Goal: Transaction & Acquisition: Purchase product/service

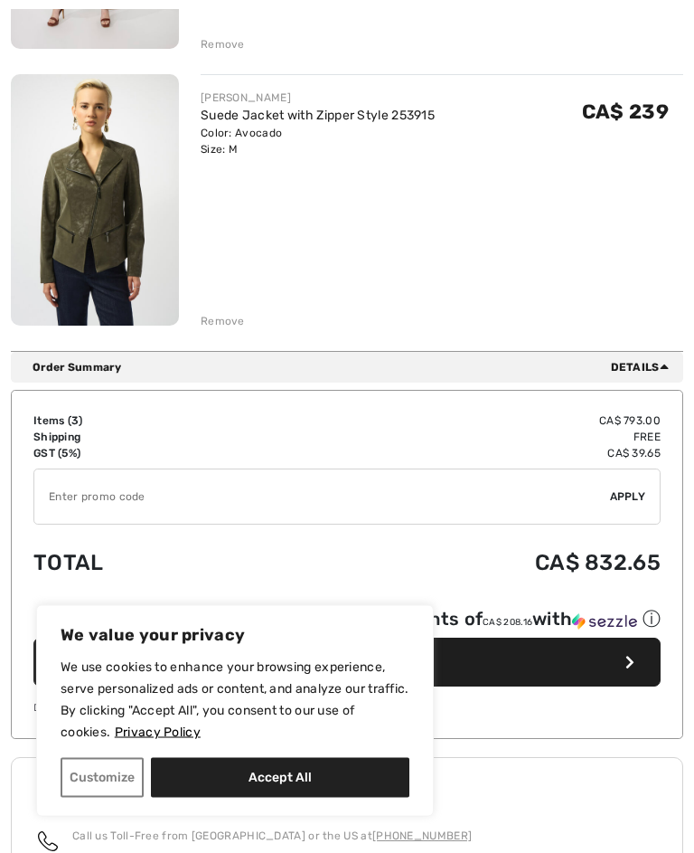
scroll to position [749, 0]
click at [242, 323] on div "Remove" at bounding box center [223, 321] width 44 height 16
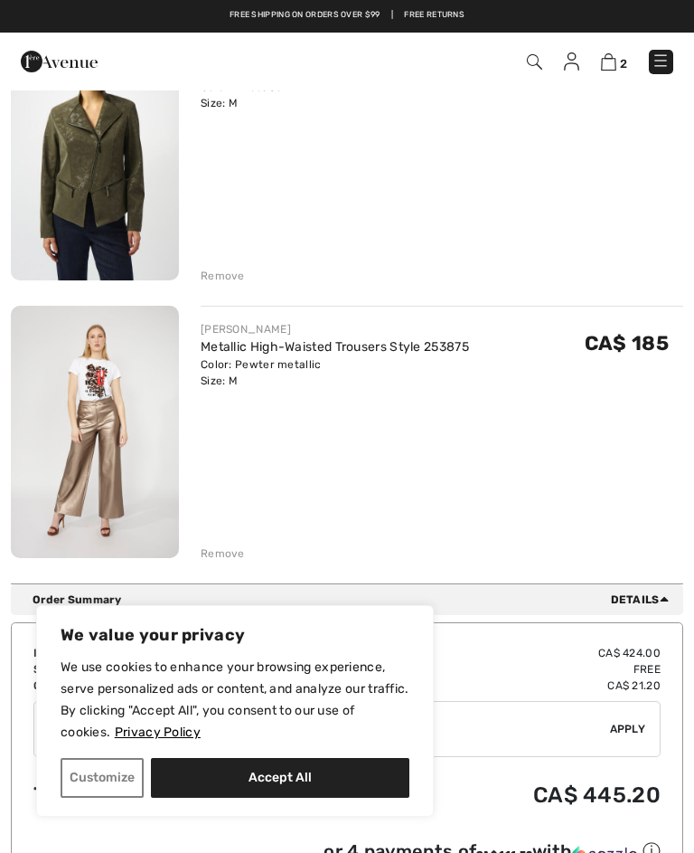
scroll to position [184, 0]
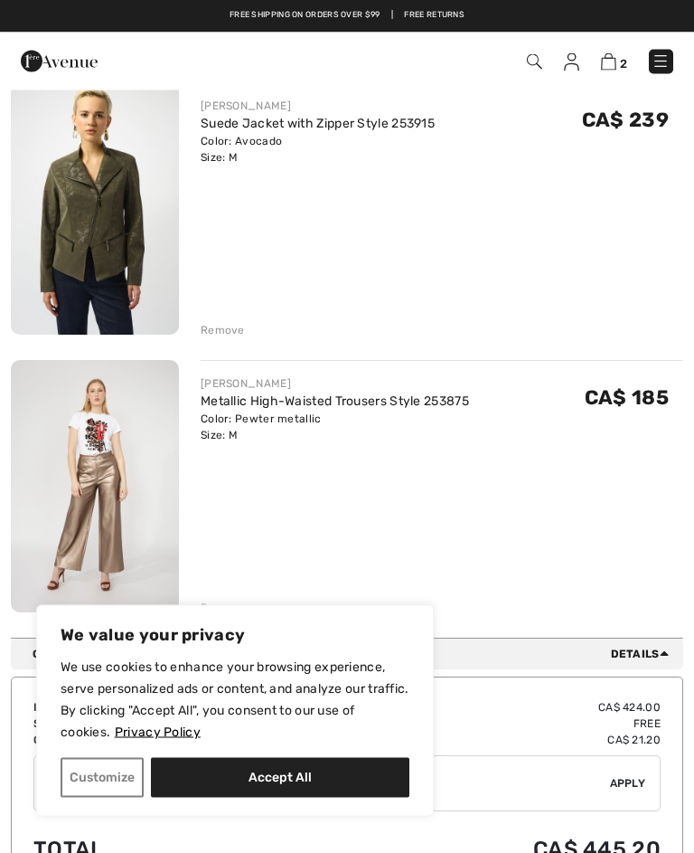
click at [245, 341] on div "[PERSON_NAME] Suede Jacket with Zipper Style 253915 Color: Avocado Size: M Fina…" at bounding box center [347, 349] width 673 height 533
click at [239, 326] on div "Remove" at bounding box center [223, 331] width 44 height 16
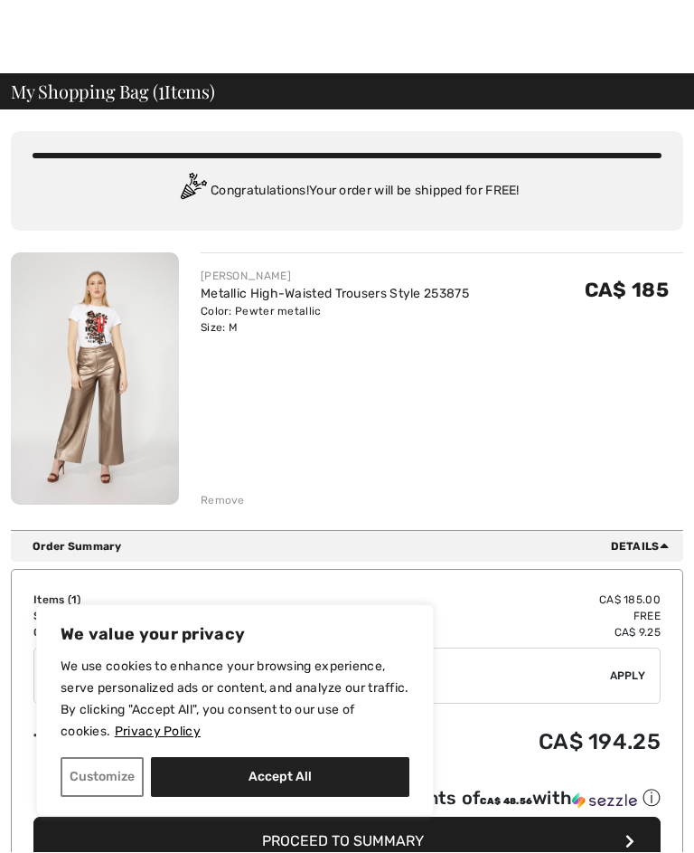
scroll to position [17, 0]
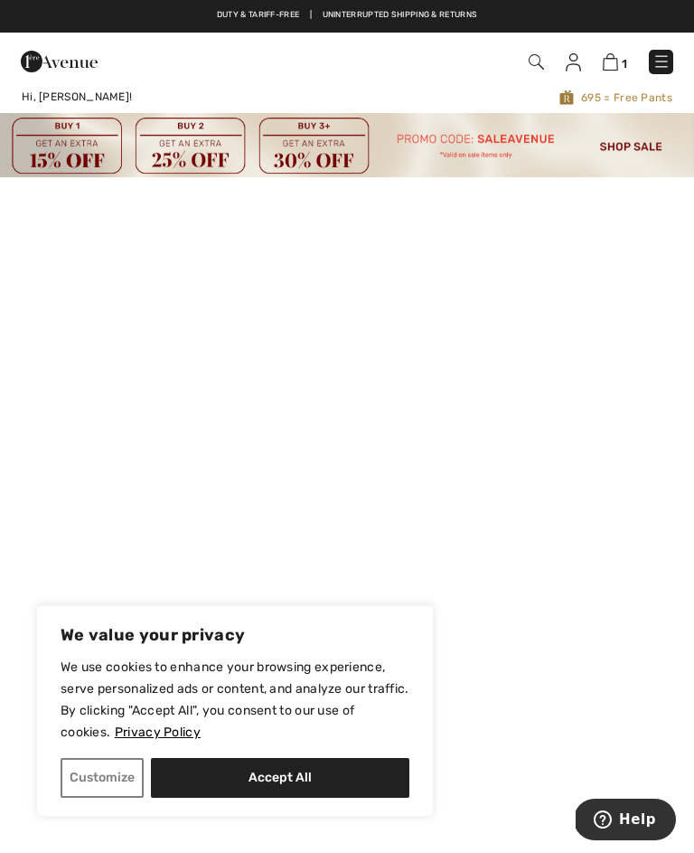
click at [662, 68] on img at bounding box center [662, 61] width 18 height 18
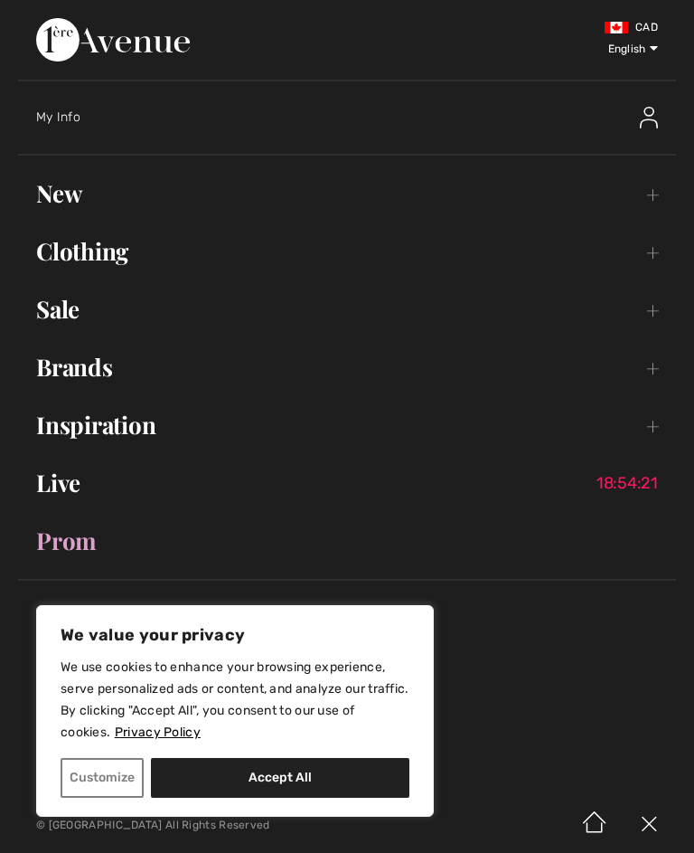
click at [650, 311] on link "Sale Toggle submenu" at bounding box center [347, 309] width 658 height 40
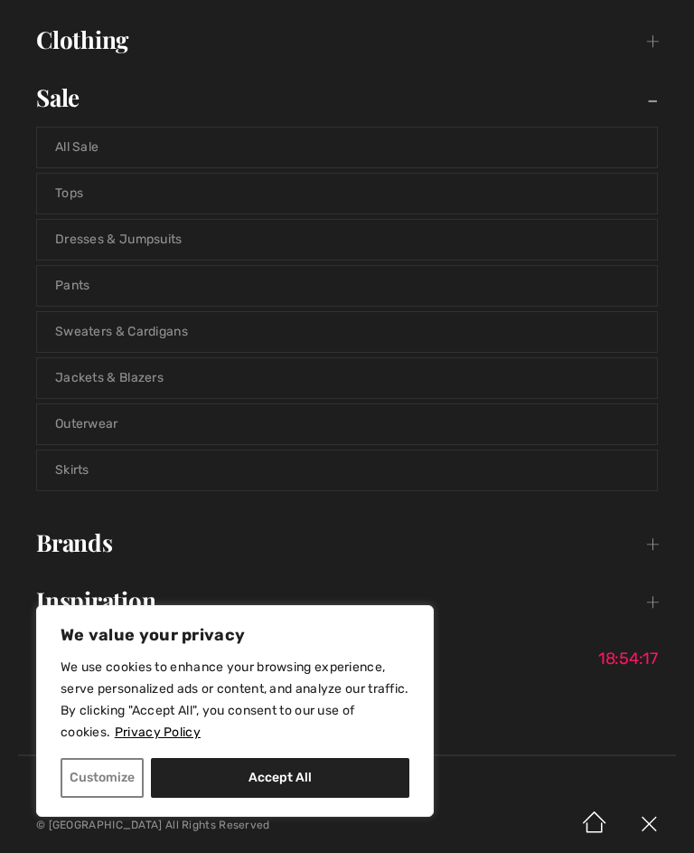
scroll to position [218, 0]
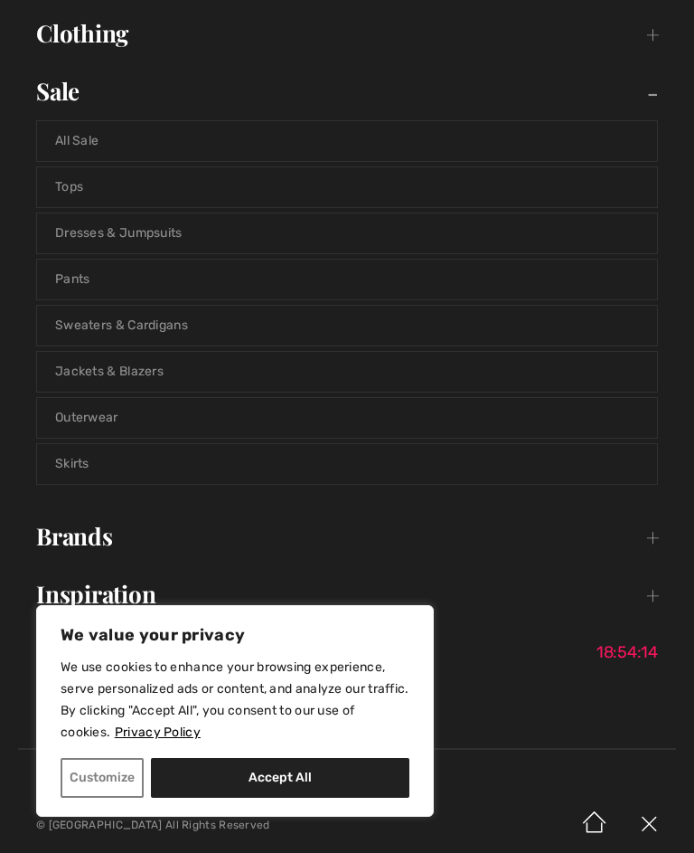
click at [626, 375] on link "Jackets & Blazers" at bounding box center [347, 372] width 620 height 40
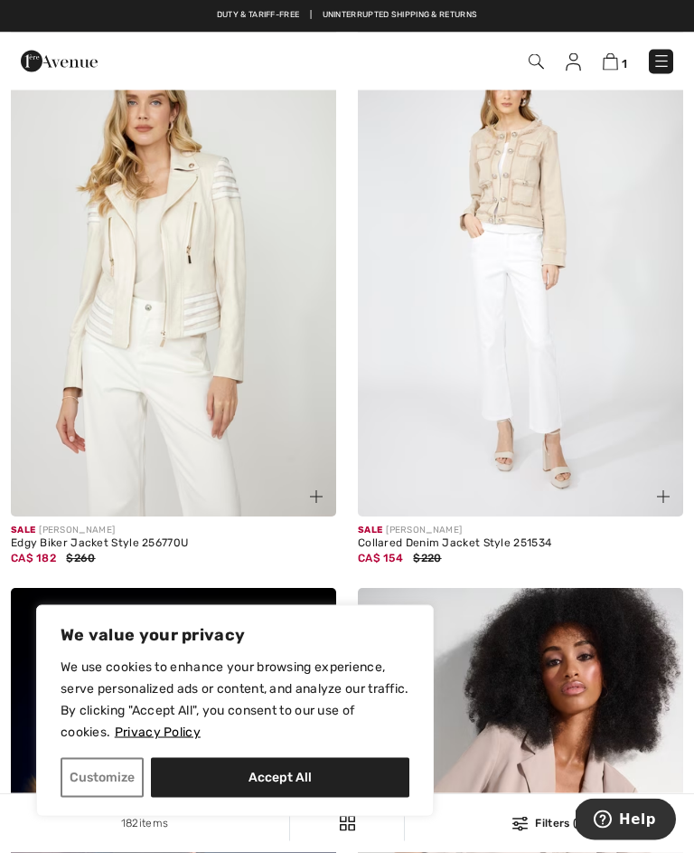
scroll to position [237, 0]
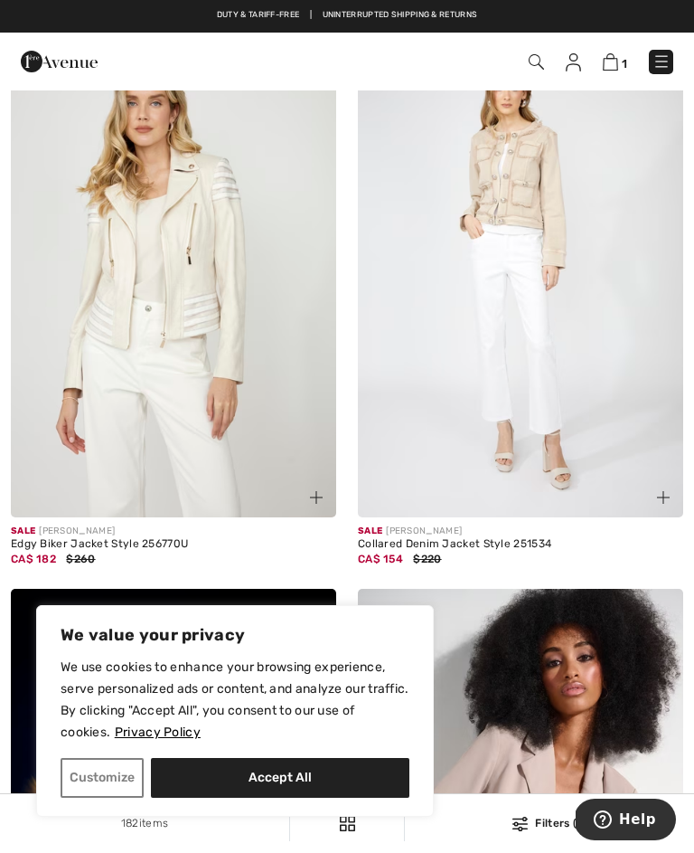
click at [575, 326] on img at bounding box center [520, 273] width 325 height 488
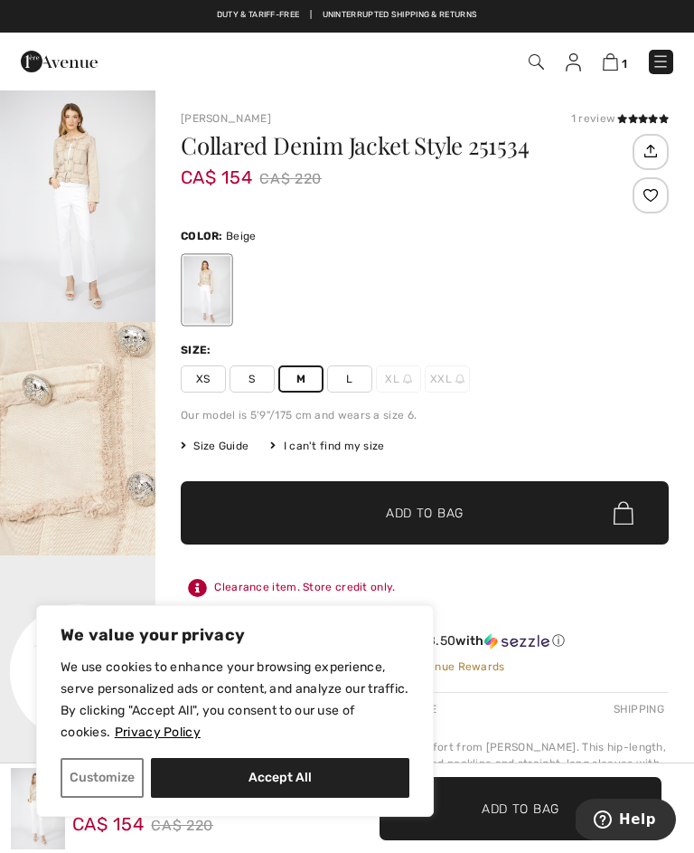
click at [552, 499] on span "✔ Added to Bag Add to Bag" at bounding box center [425, 512] width 488 height 63
click at [609, 71] on img at bounding box center [608, 61] width 15 height 17
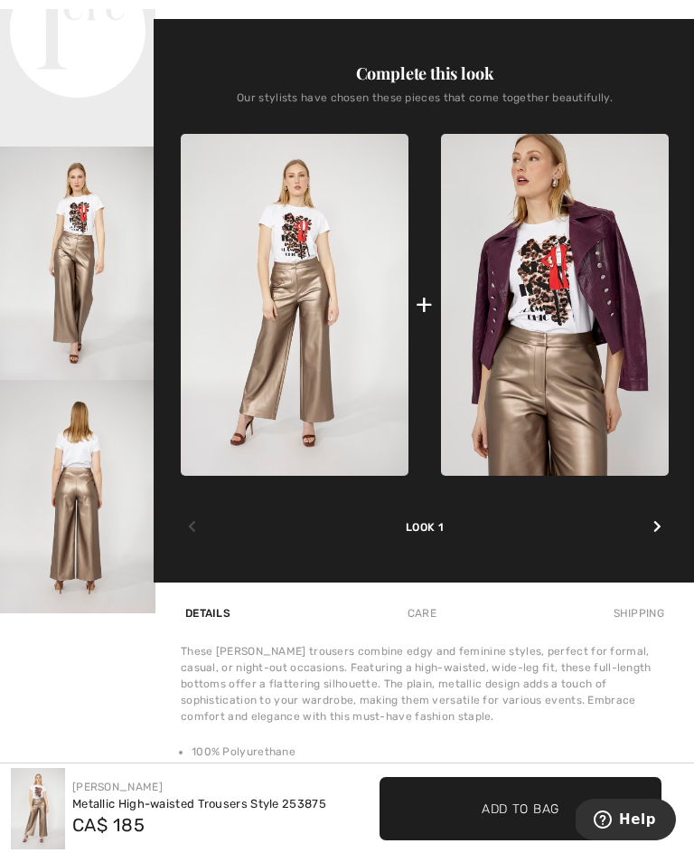
scroll to position [728, 0]
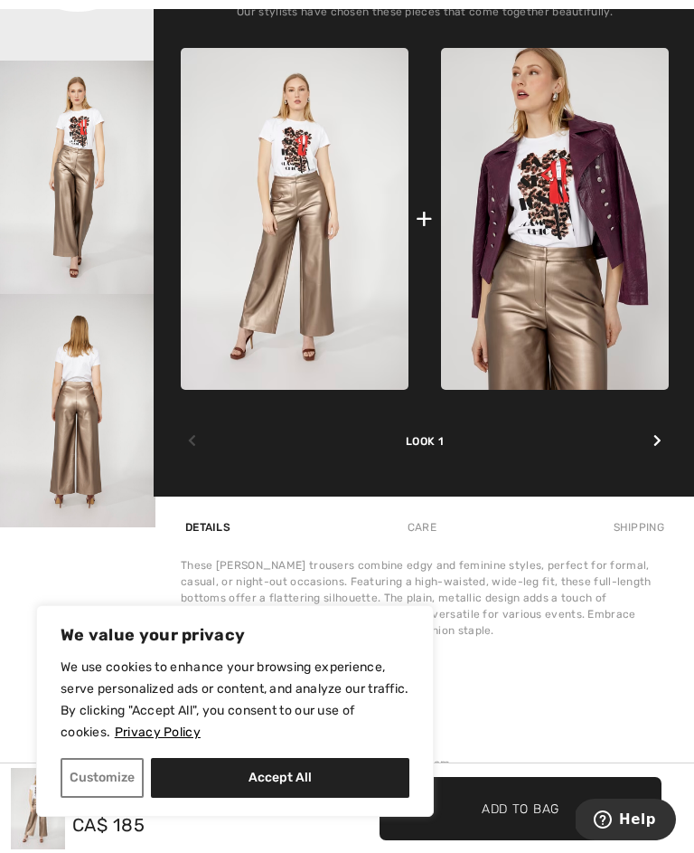
click at [654, 443] on icon at bounding box center [658, 440] width 8 height 13
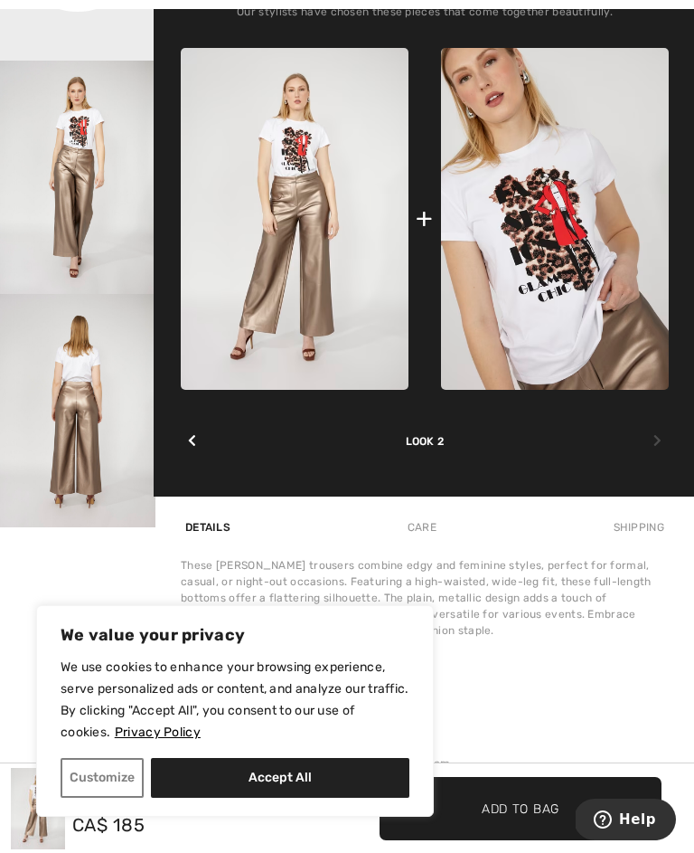
click at [585, 286] on img at bounding box center [555, 219] width 228 height 343
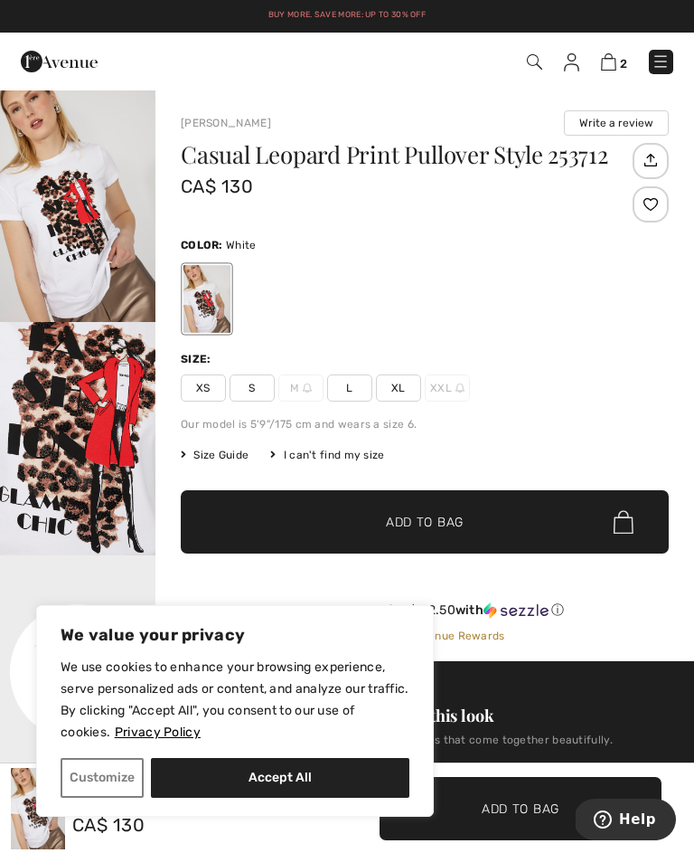
click at [321, 781] on button "Accept All" at bounding box center [280, 778] width 259 height 40
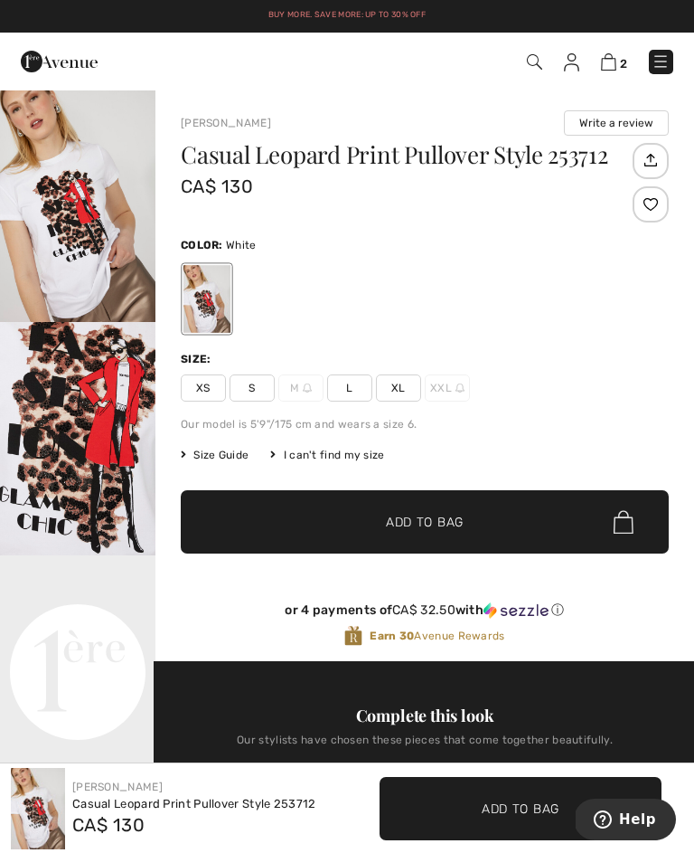
checkbox input "true"
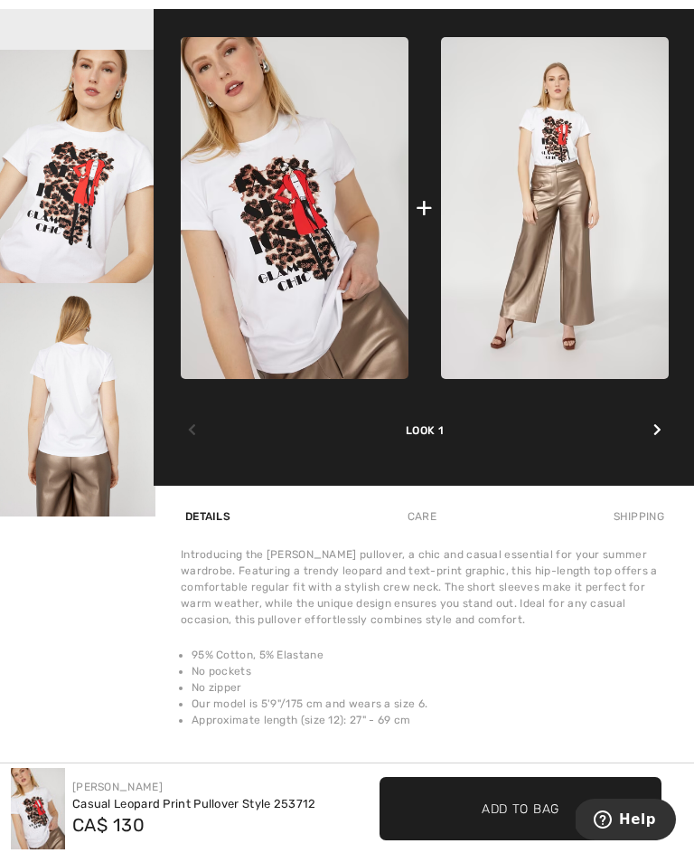
scroll to position [771, 0]
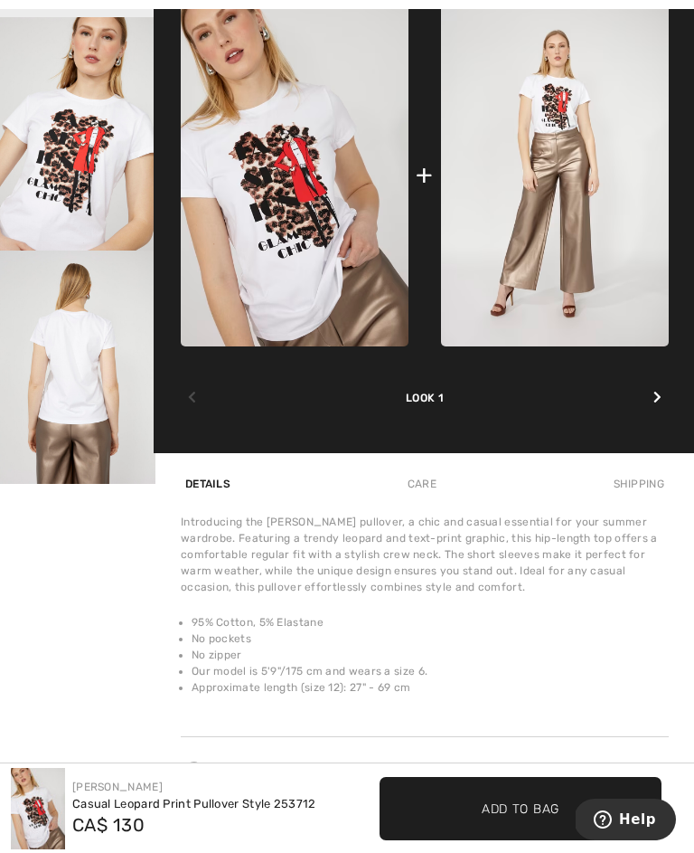
click at [661, 412] on div at bounding box center [657, 397] width 23 height 33
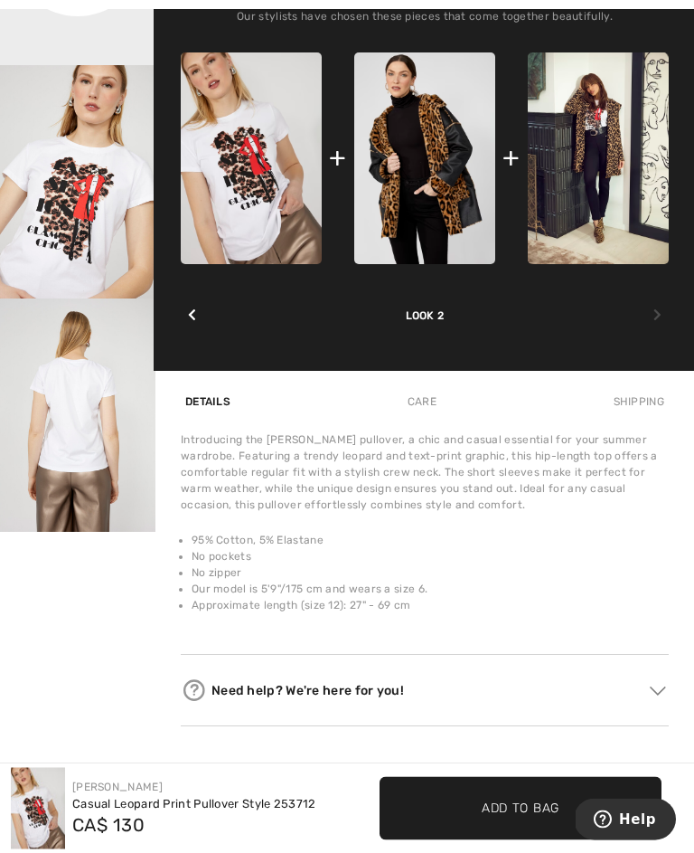
scroll to position [727, 0]
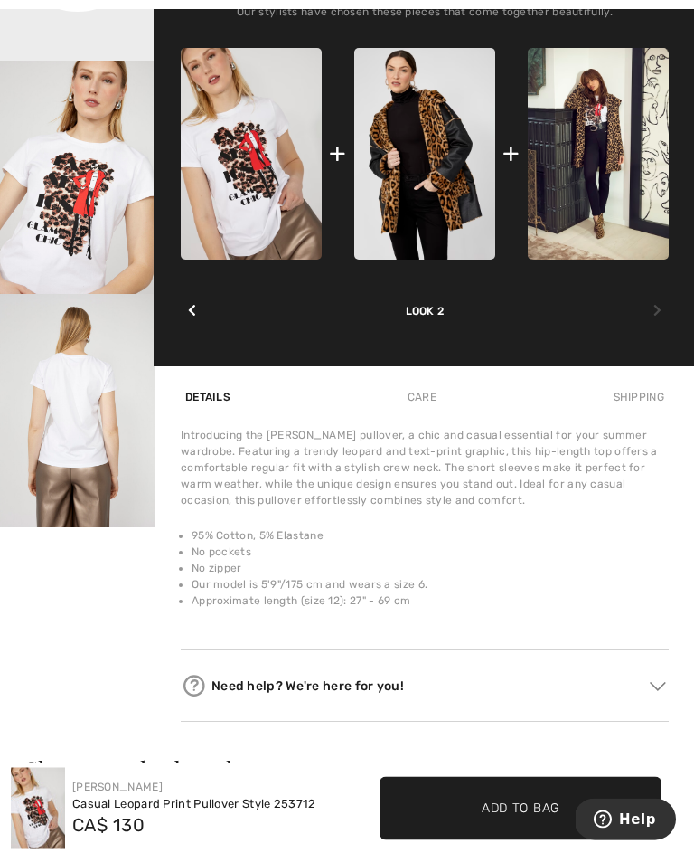
click at [295, 182] on img at bounding box center [251, 155] width 141 height 212
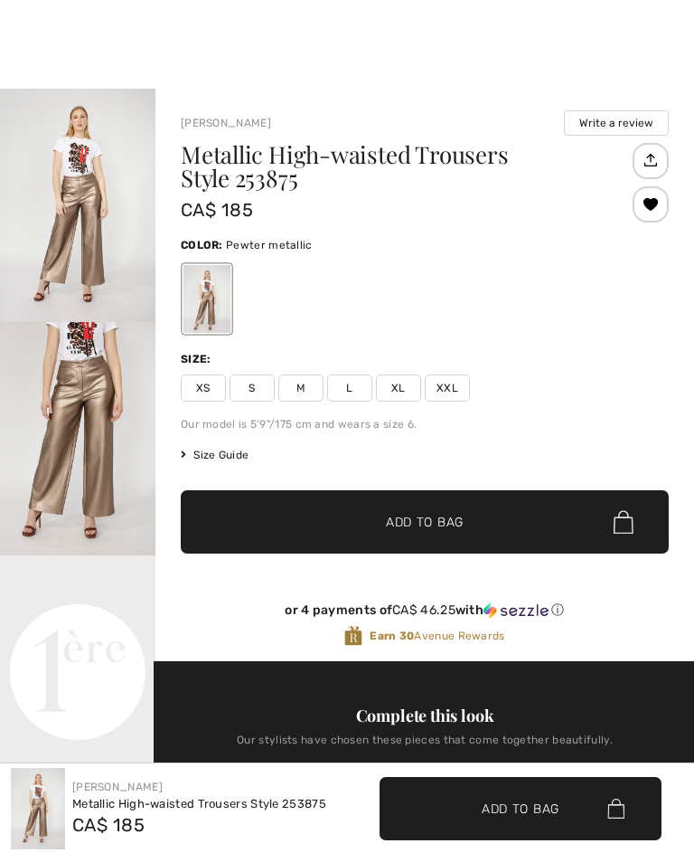
checkbox input "true"
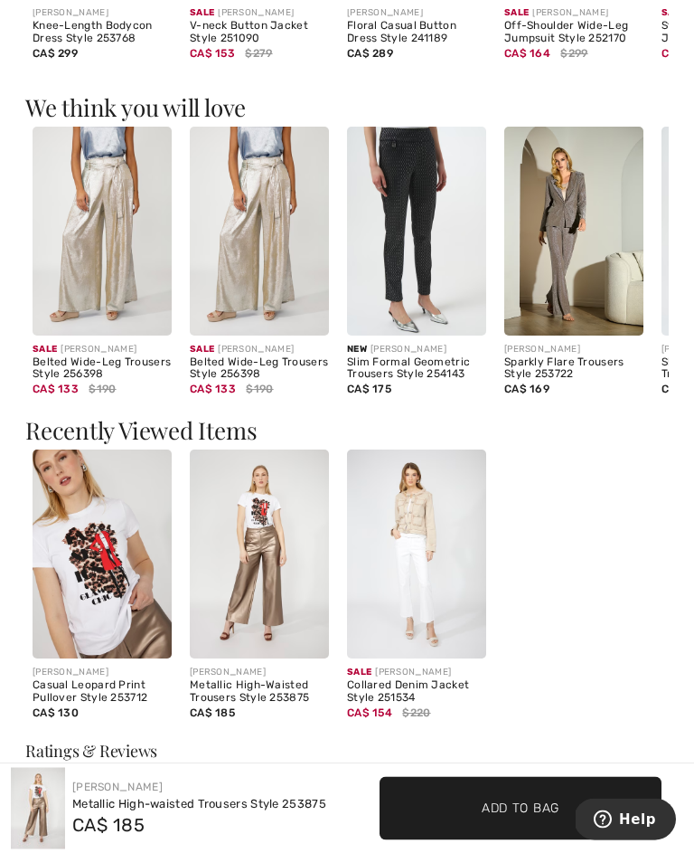
scroll to position [1889, 0]
click at [127, 598] on img at bounding box center [102, 552] width 139 height 209
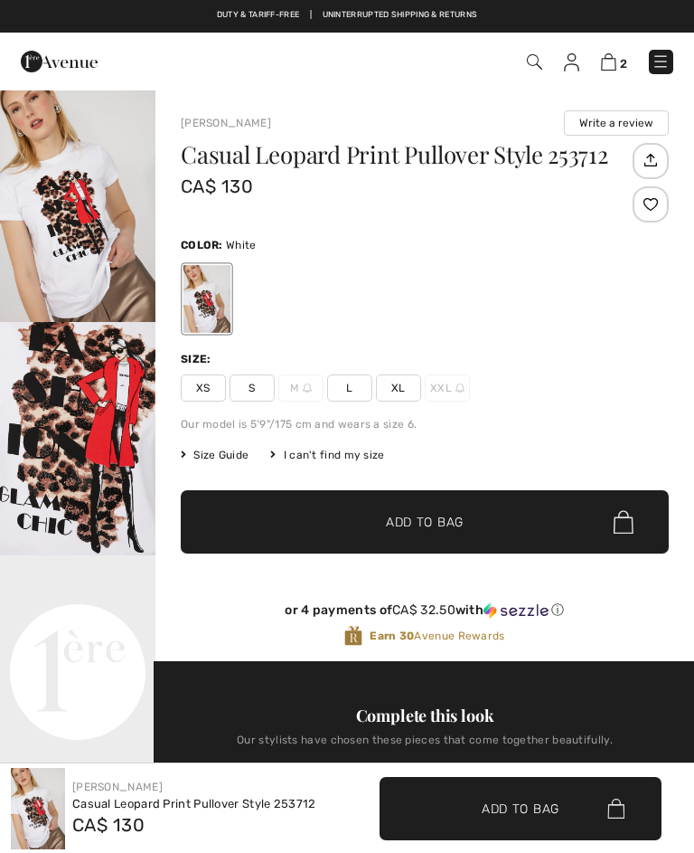
checkbox input "true"
click at [316, 405] on div "Casual Leopard Print Pullover Style 253712 CA$ 130 Color: White Size: XS S M L …" at bounding box center [425, 402] width 488 height 518
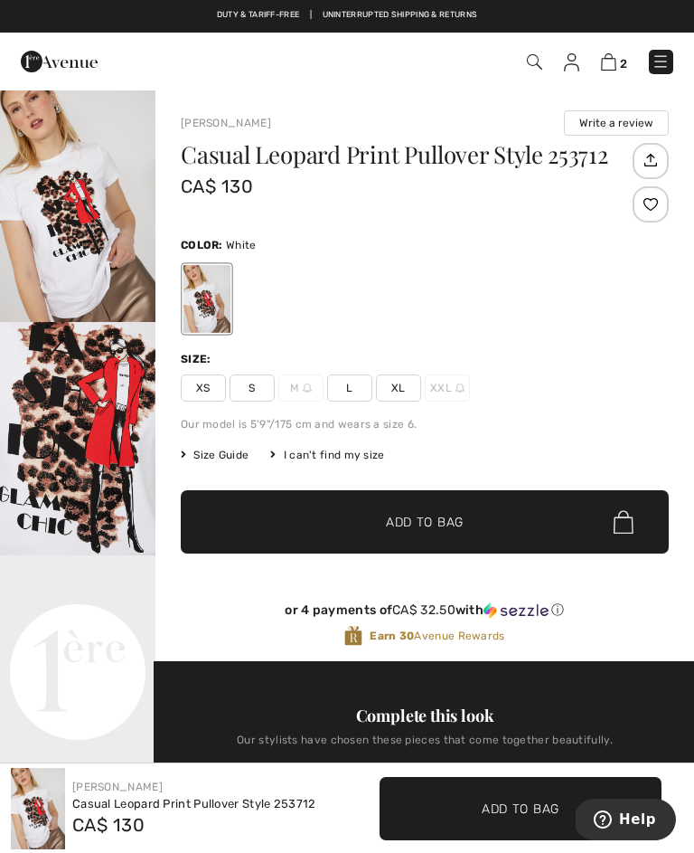
click at [476, 516] on span "✔ Added to Bag Add to Bag" at bounding box center [425, 521] width 488 height 63
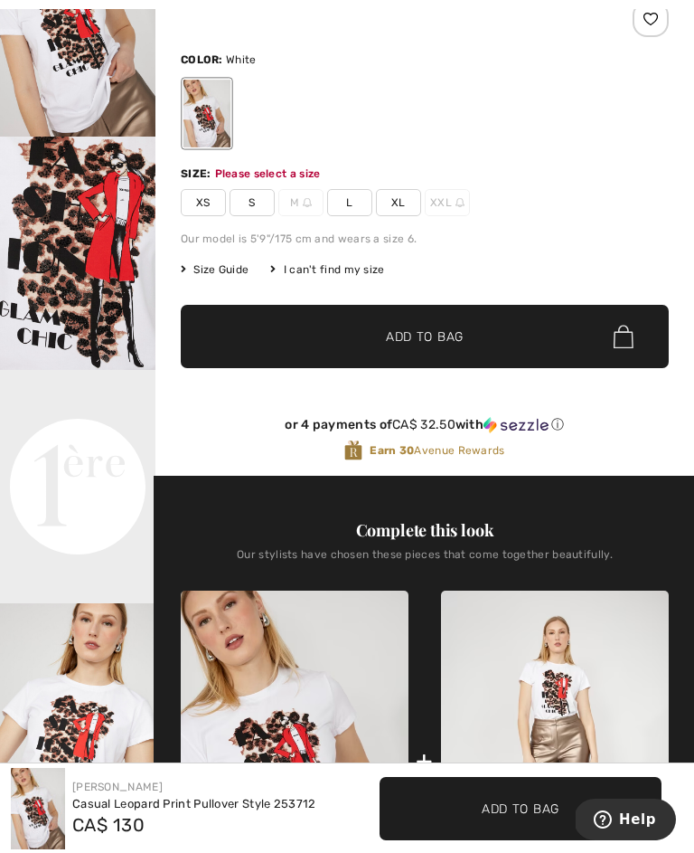
scroll to position [221, 0]
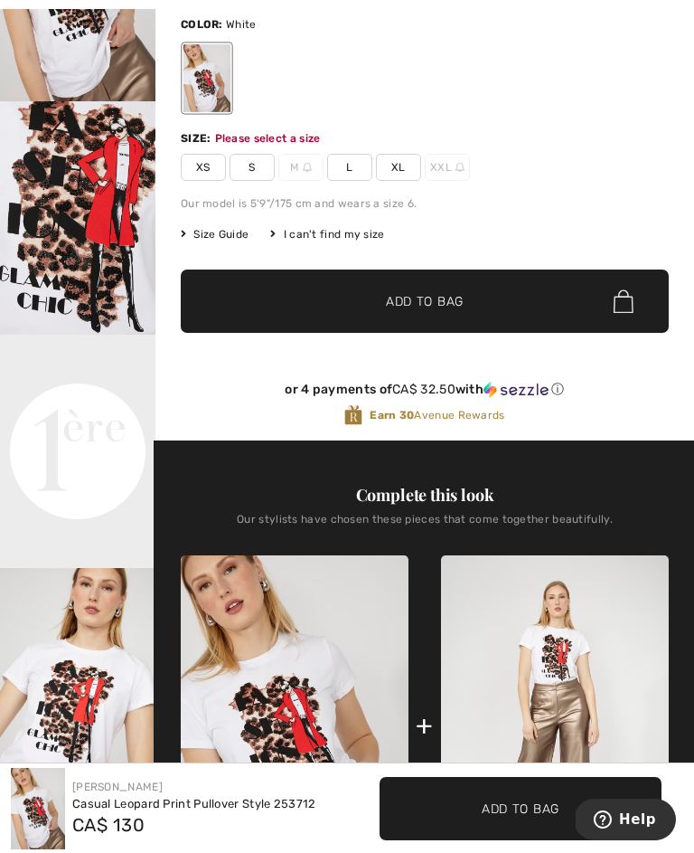
click at [377, 236] on div "I can't find my size" at bounding box center [327, 234] width 114 height 16
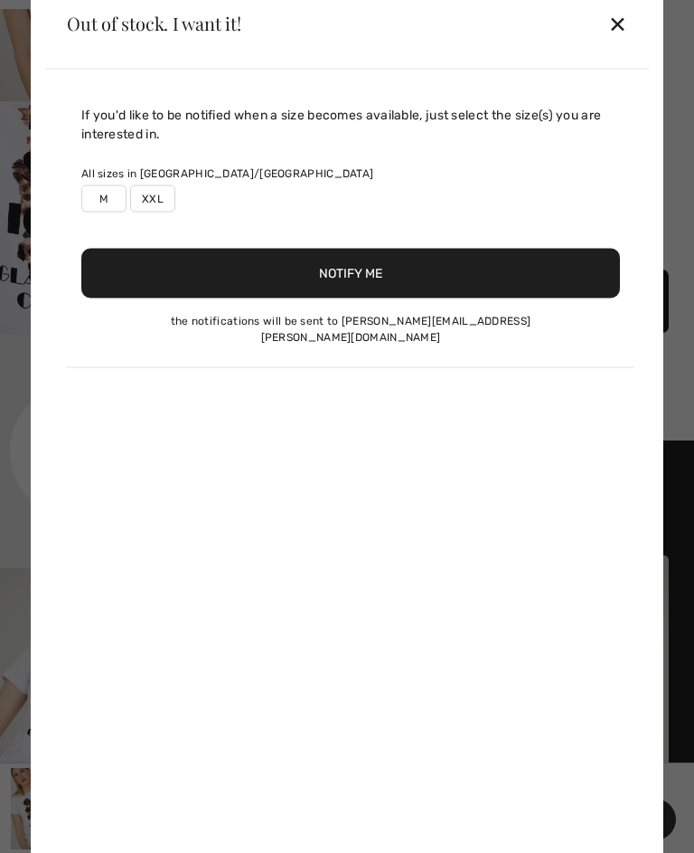
click at [112, 199] on label "M" at bounding box center [103, 197] width 45 height 27
click at [122, 201] on label "M" at bounding box center [103, 197] width 45 height 27
click at [115, 196] on label "M" at bounding box center [103, 197] width 45 height 27
type input "true"
click at [122, 219] on div "If you'd like to be notified when a size becomes available, just select the siz…" at bounding box center [351, 236] width 568 height 262
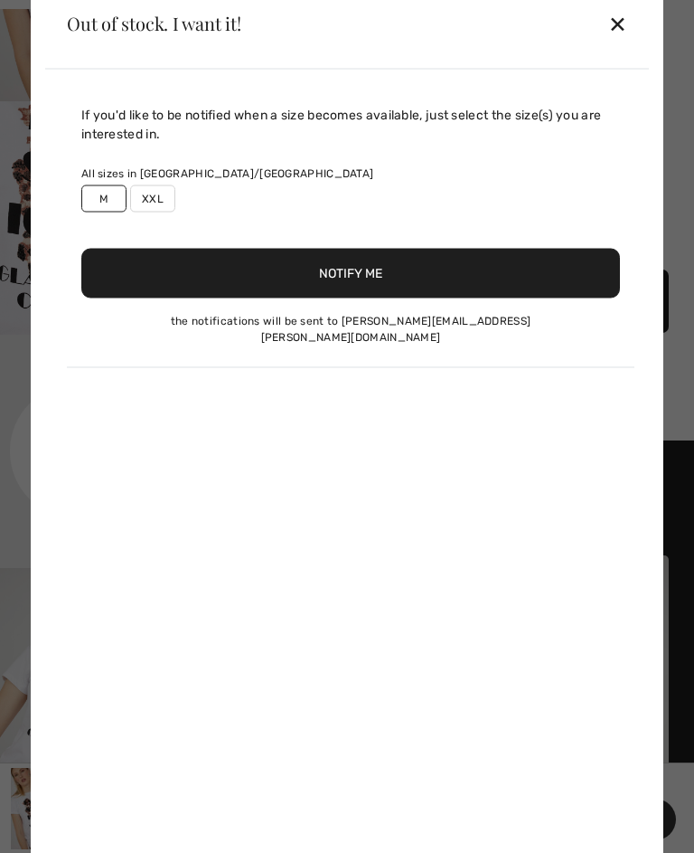
click at [375, 283] on button "Notify Me" at bounding box center [350, 273] width 539 height 50
click at [687, 463] on div at bounding box center [347, 426] width 694 height 853
